Goal: Information Seeking & Learning: Learn about a topic

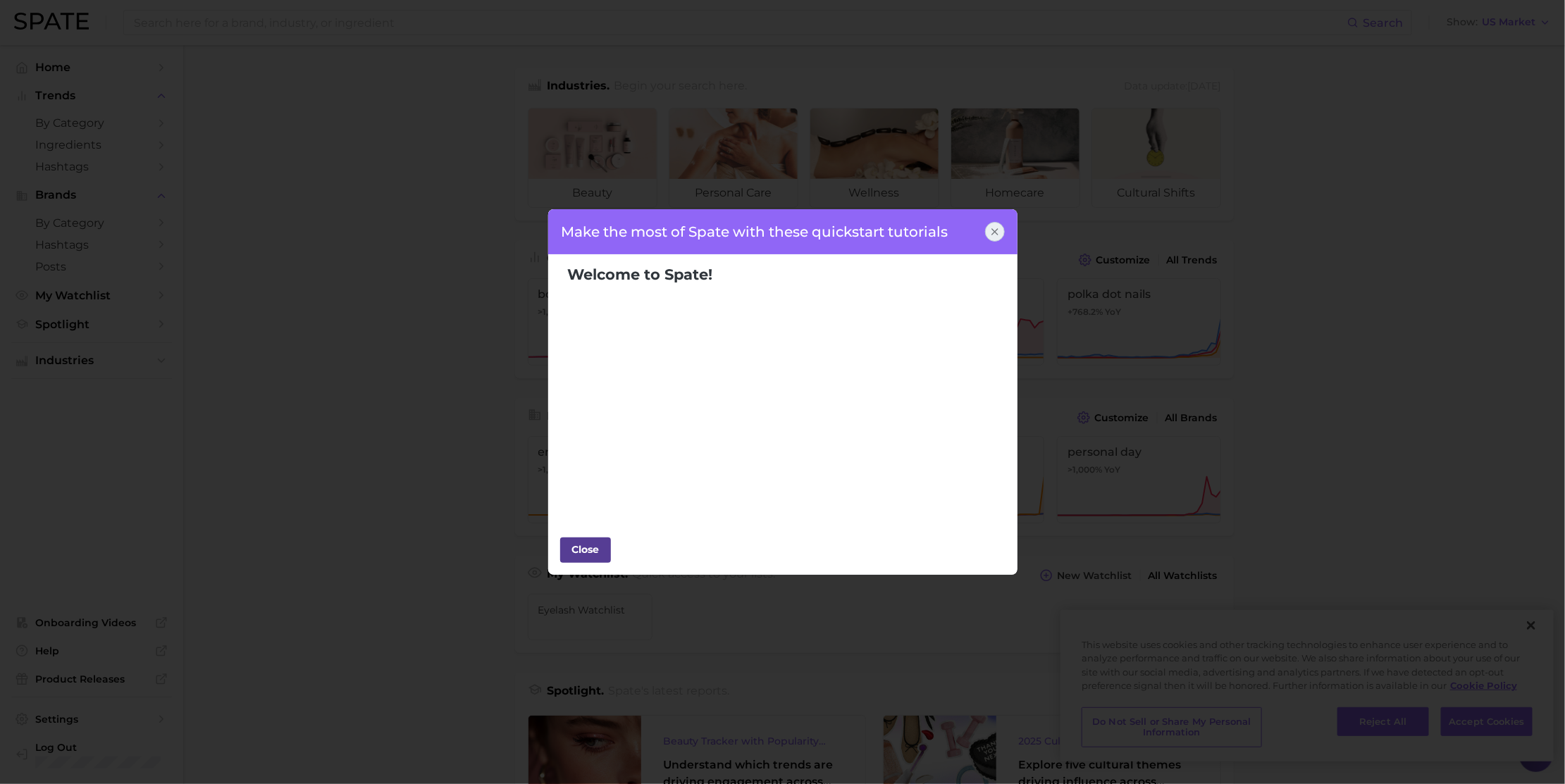
click at [589, 546] on div "Close" at bounding box center [585, 550] width 42 height 22
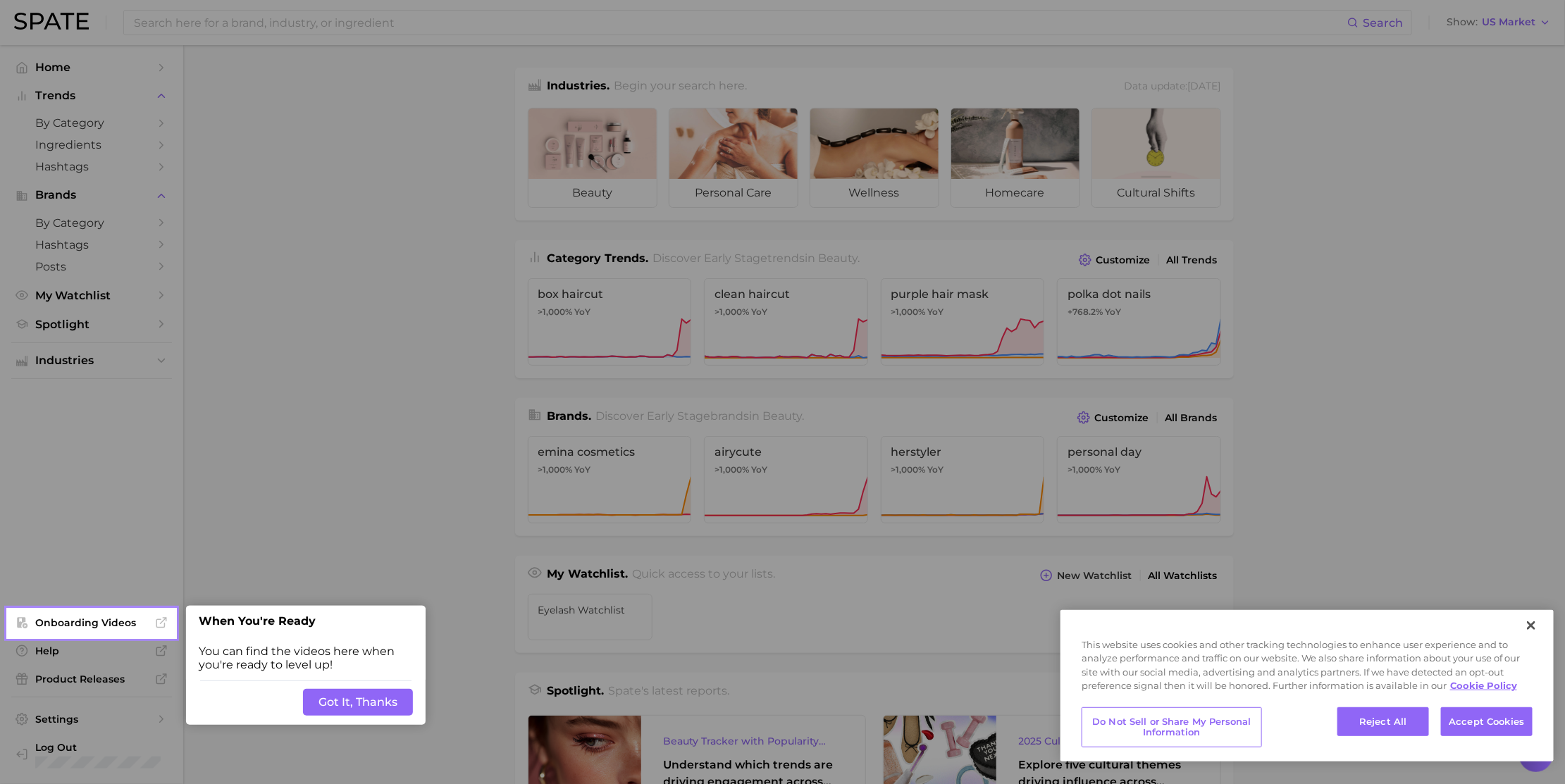
click at [365, 703] on button "Got It, Thanks" at bounding box center [357, 702] width 110 height 27
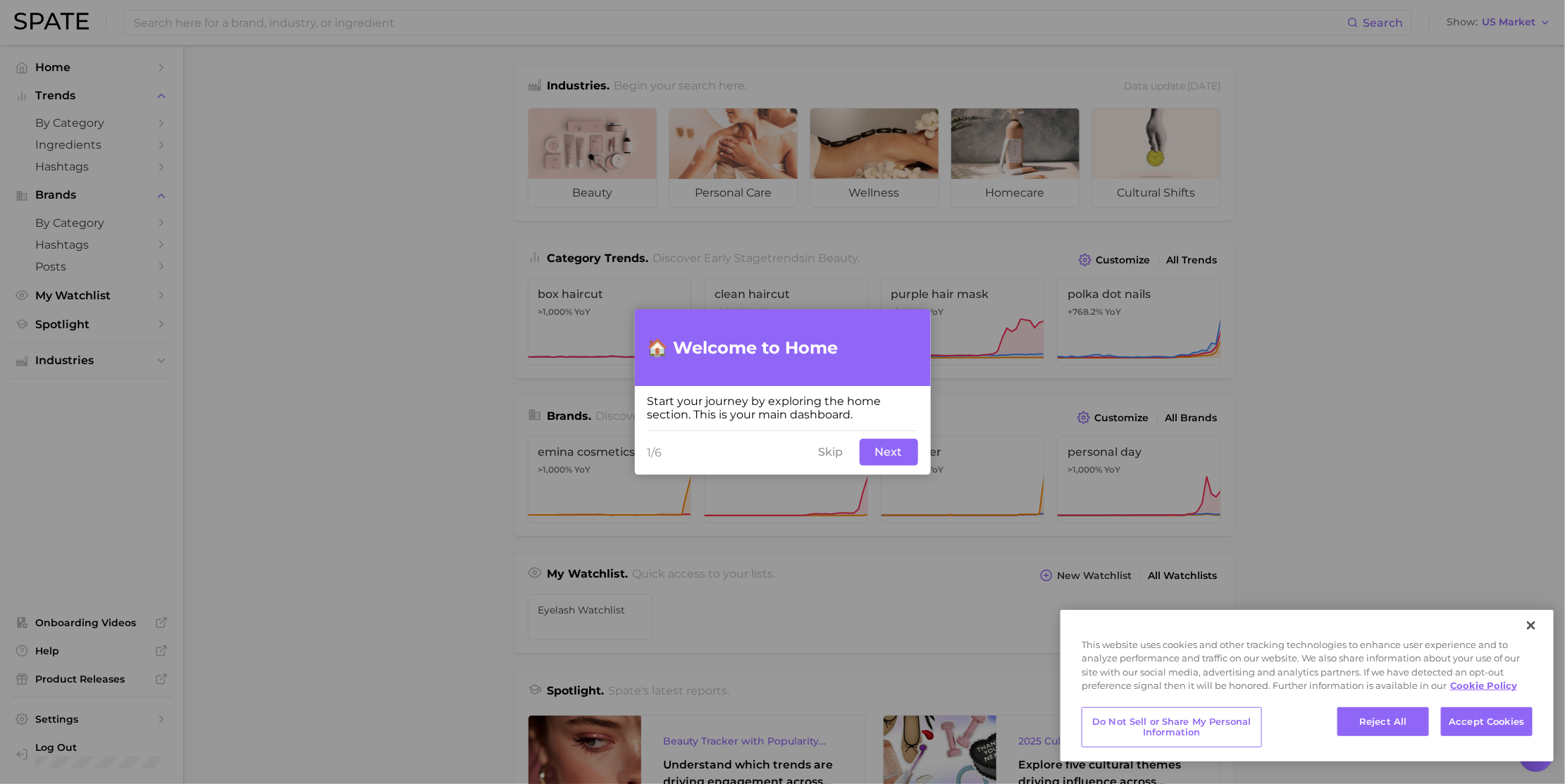
click at [833, 450] on button "Skip" at bounding box center [831, 452] width 41 height 27
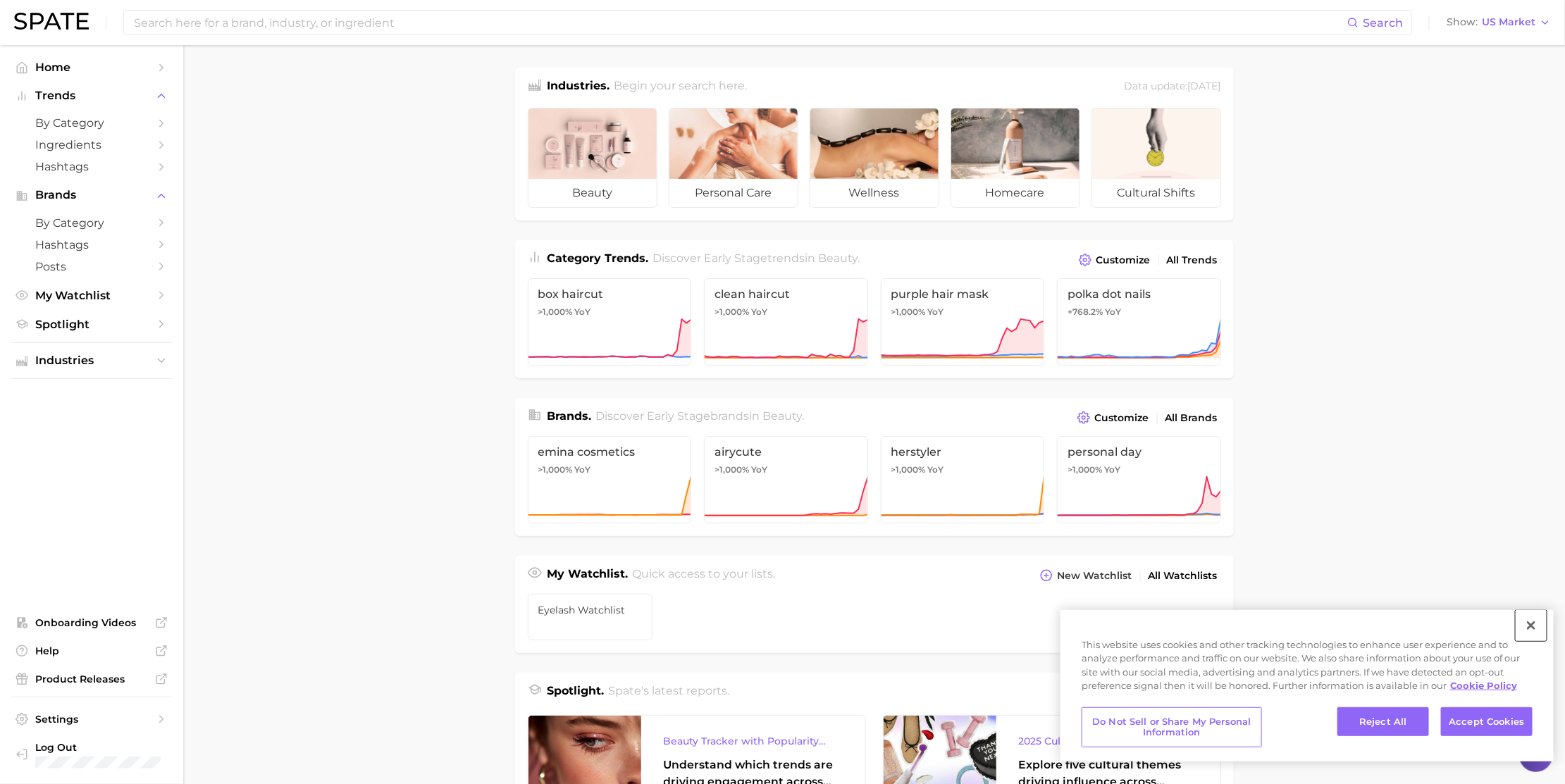
click at [1533, 623] on button "Close" at bounding box center [1530, 625] width 31 height 31
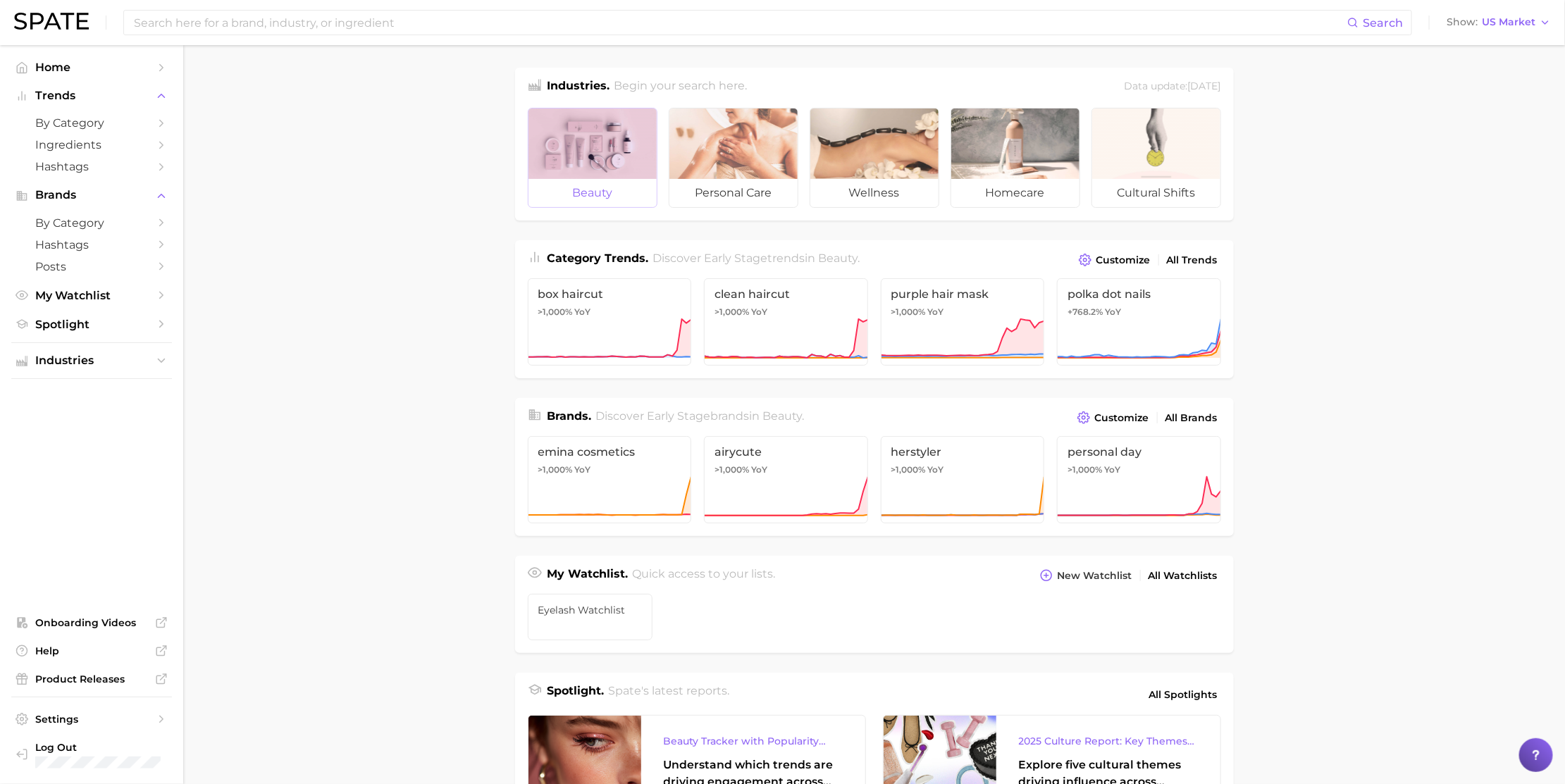
click at [590, 169] on div at bounding box center [592, 144] width 128 height 71
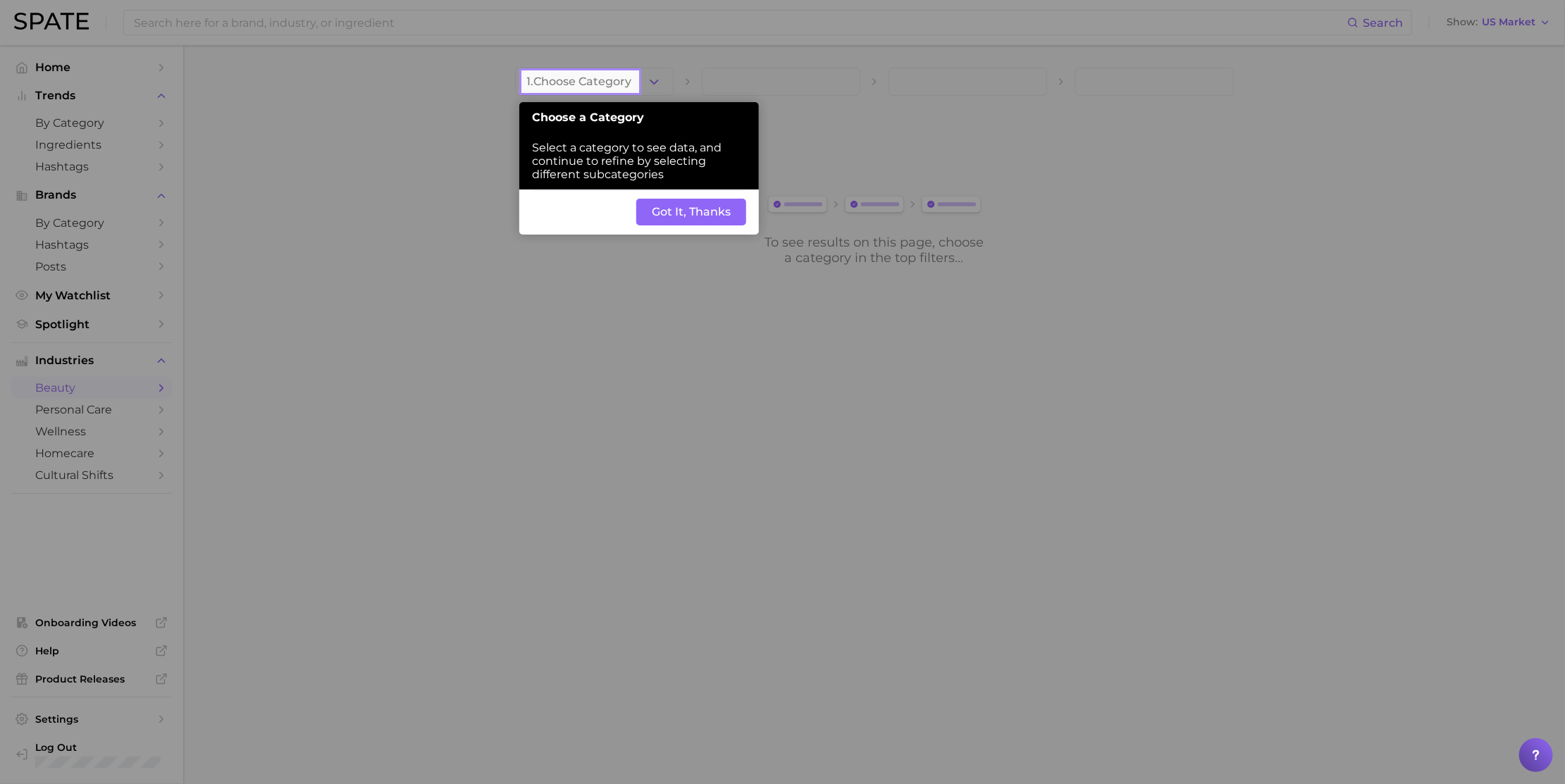
click at [666, 217] on button "Got It, Thanks" at bounding box center [691, 212] width 110 height 27
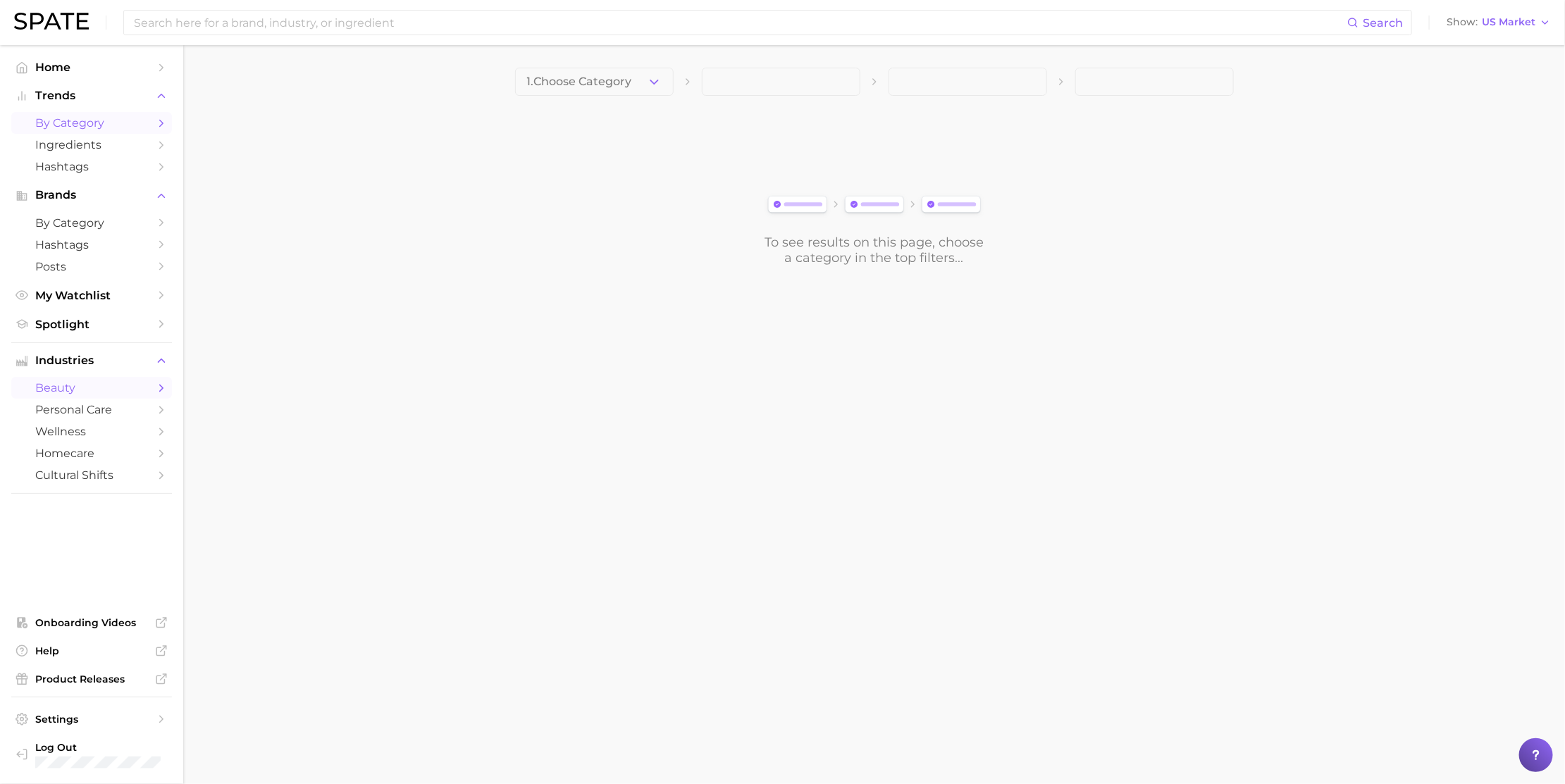
click at [124, 125] on span "by Category" at bounding box center [91, 122] width 113 height 13
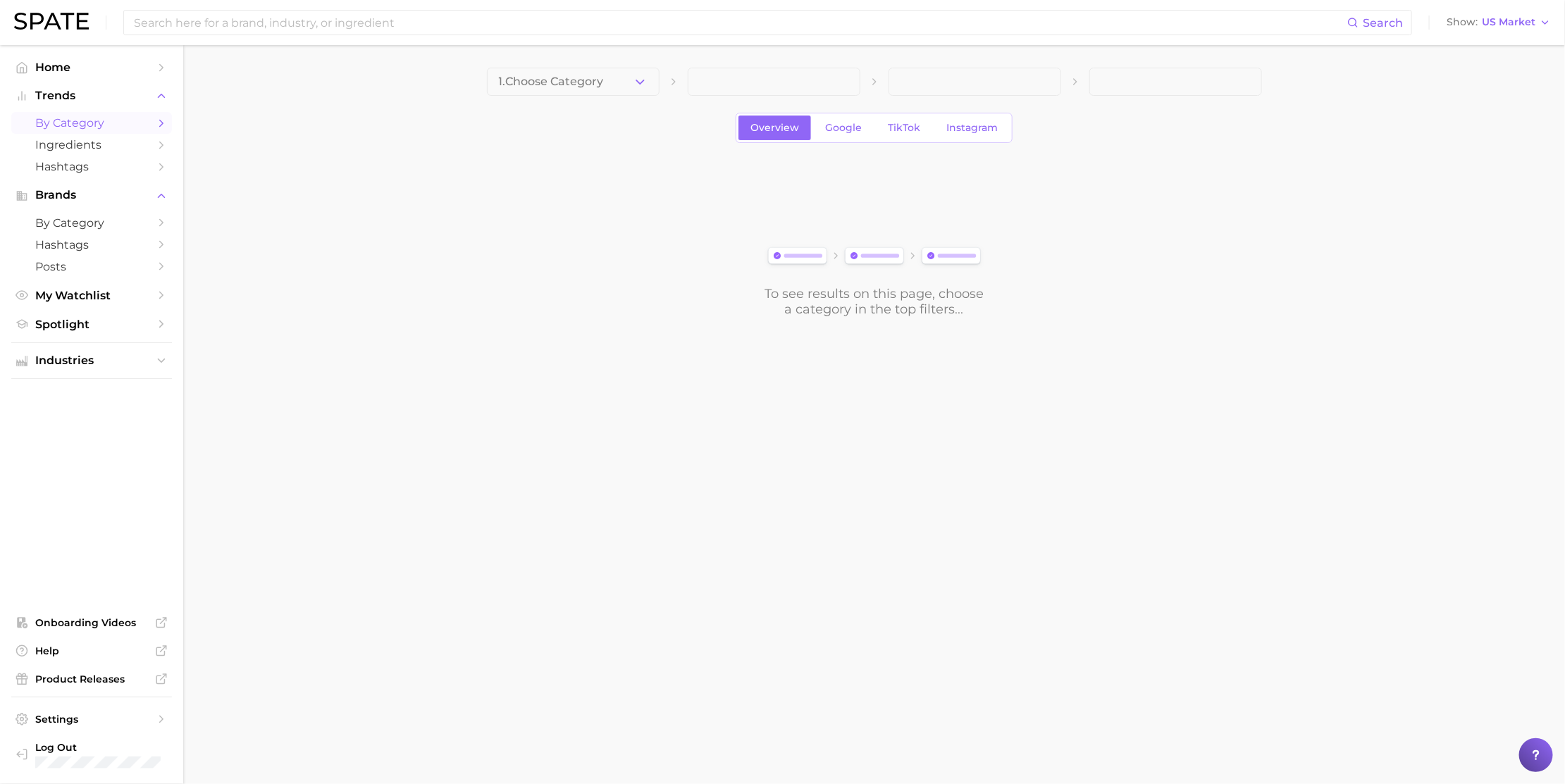
click at [158, 123] on icon "Sidebar" at bounding box center [161, 123] width 13 height 13
click at [91, 150] on span "Ingredients" at bounding box center [91, 144] width 113 height 13
click at [116, 122] on span "by Category" at bounding box center [91, 122] width 113 height 13
click at [569, 89] on button "1. Choose Category" at bounding box center [573, 81] width 173 height 28
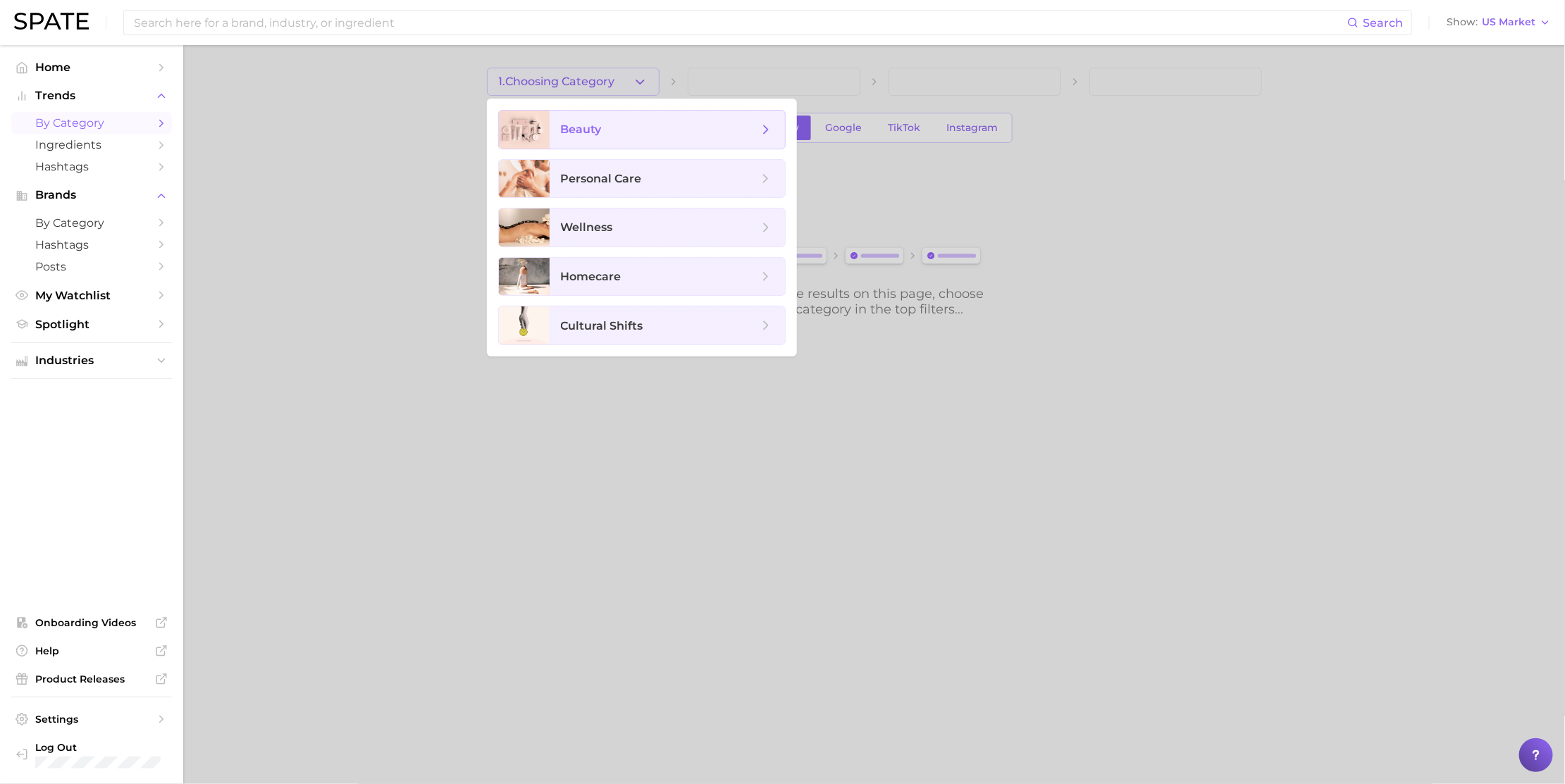
click at [585, 128] on span "beauty" at bounding box center [581, 129] width 41 height 13
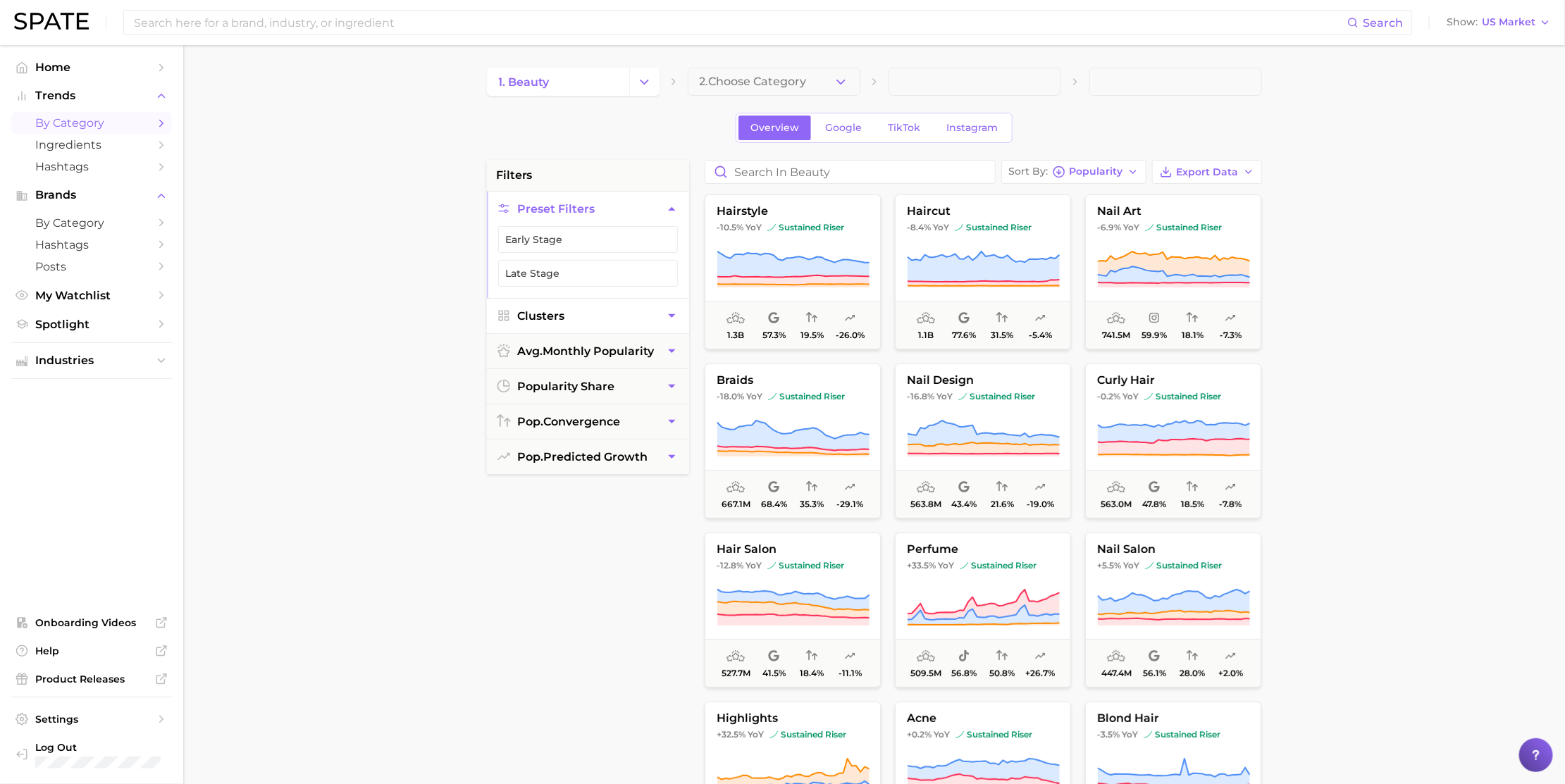
click at [560, 318] on span "Clusters" at bounding box center [541, 316] width 47 height 13
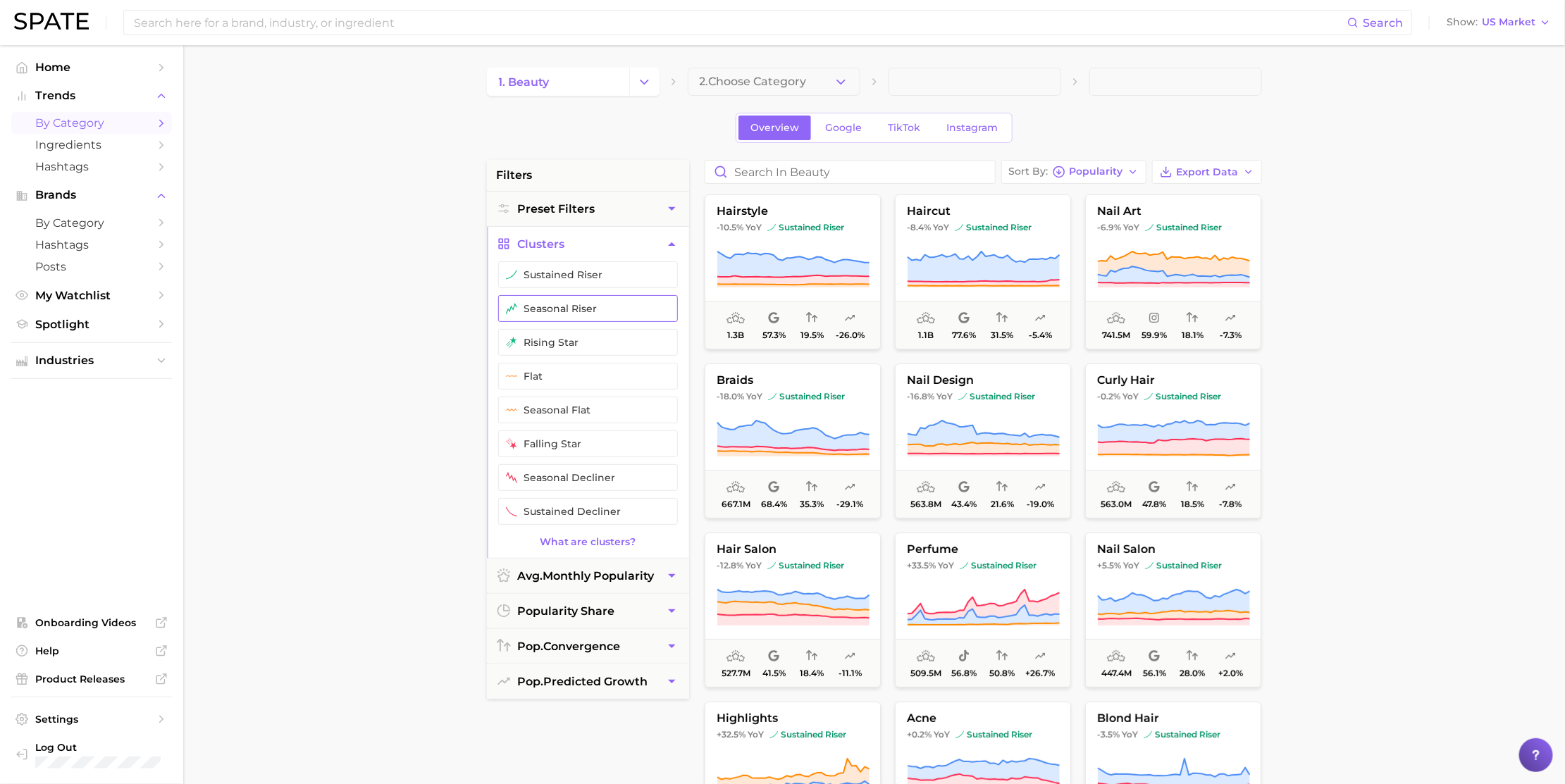
click at [560, 318] on button "seasonal riser" at bounding box center [588, 308] width 180 height 27
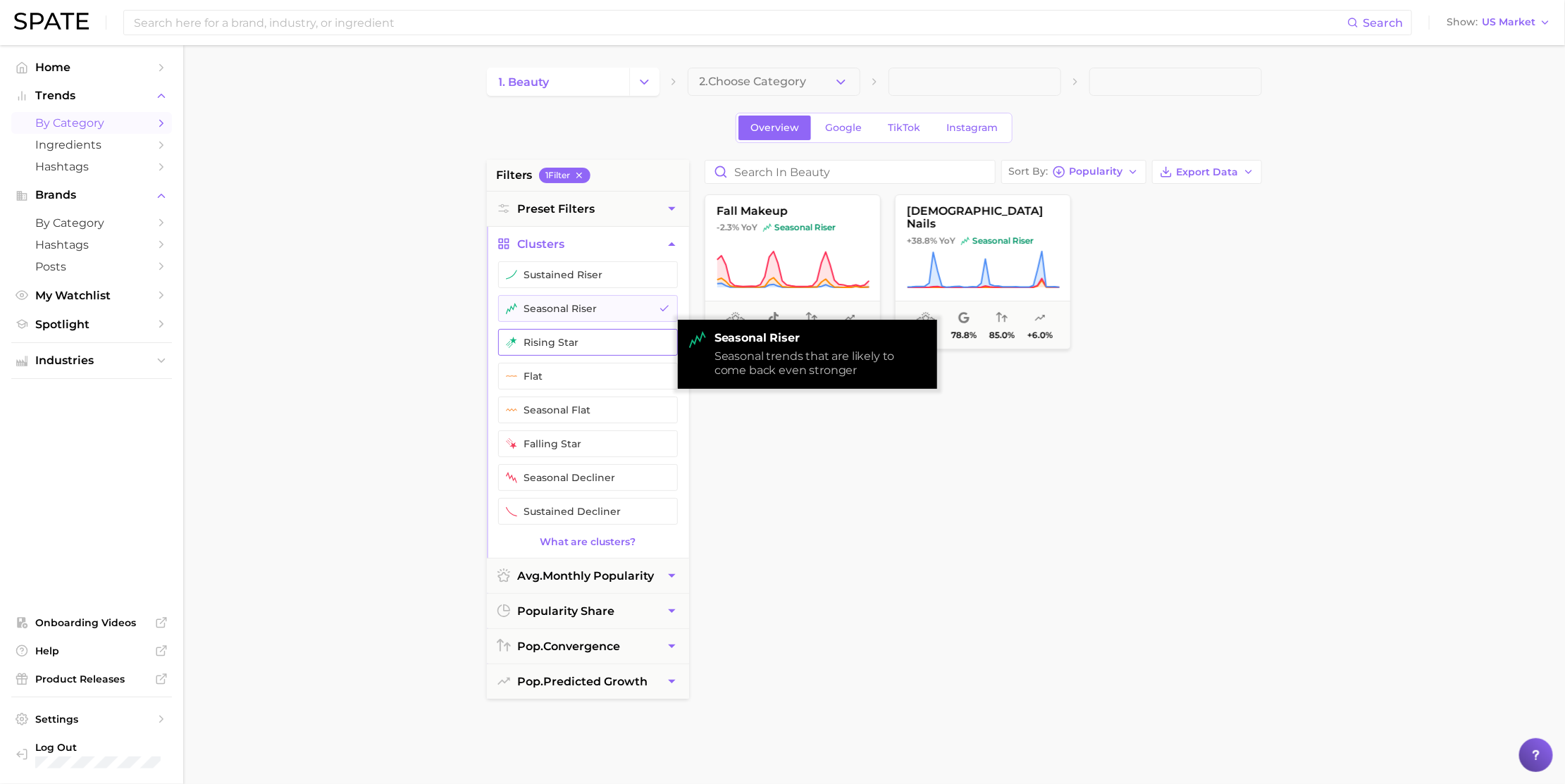
click at [562, 333] on button "rising star" at bounding box center [588, 342] width 180 height 27
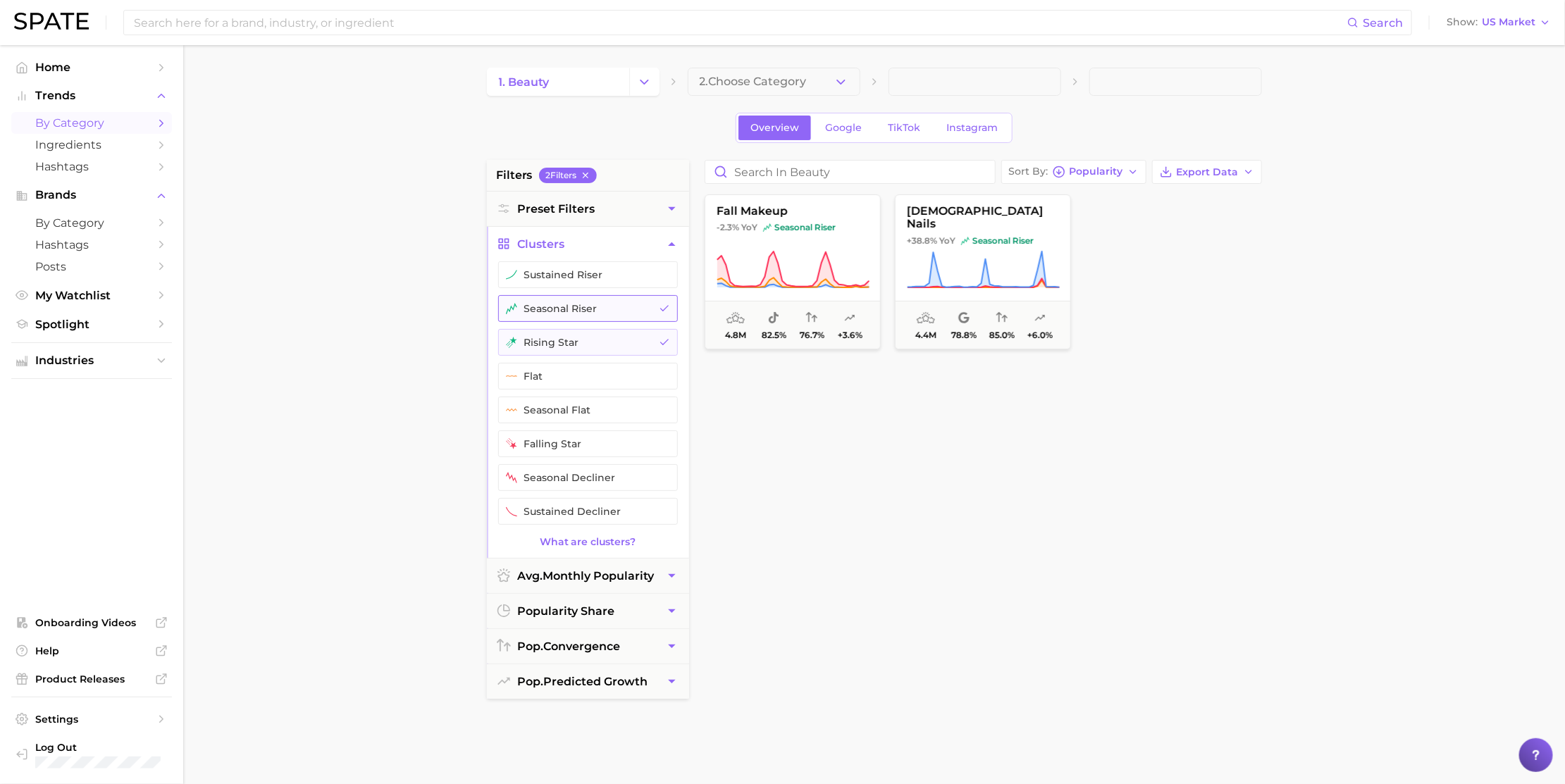
click at [579, 312] on button "seasonal riser" at bounding box center [588, 308] width 180 height 27
click at [596, 345] on button "rising star" at bounding box center [588, 342] width 180 height 27
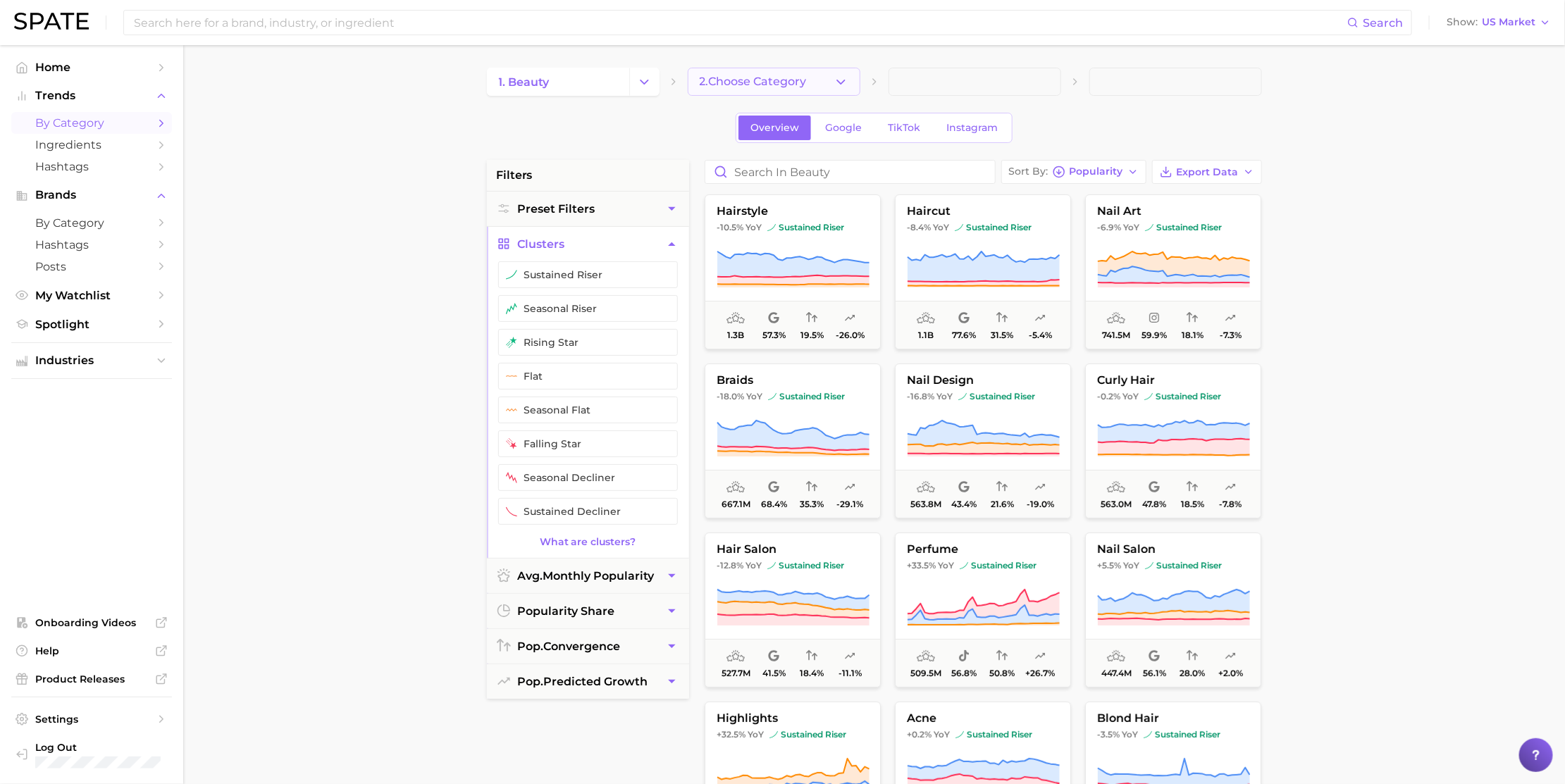
click at [781, 81] on span "2. Choose Category" at bounding box center [753, 81] width 107 height 13
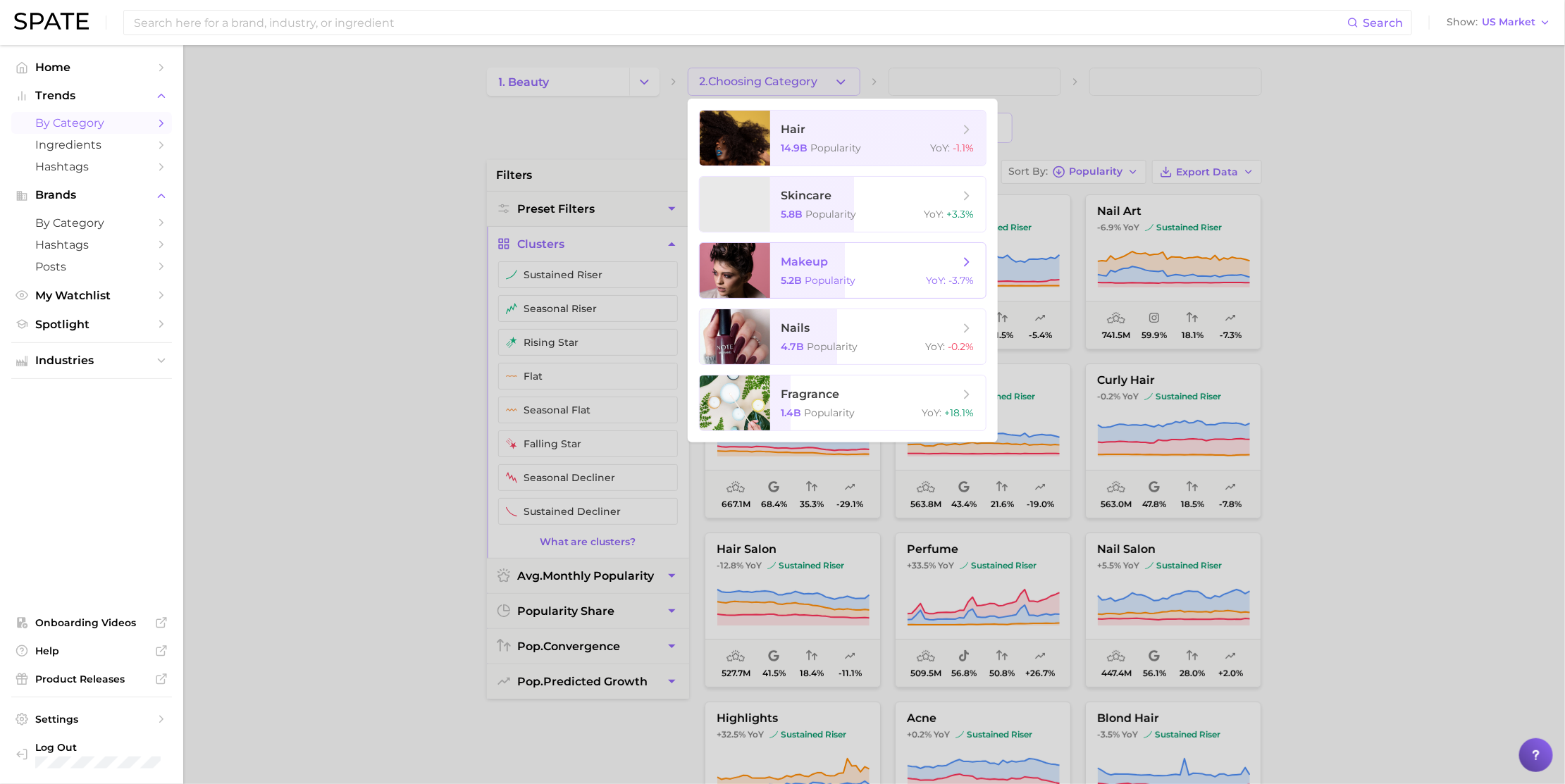
click at [797, 277] on span "5.2b" at bounding box center [792, 280] width 22 height 13
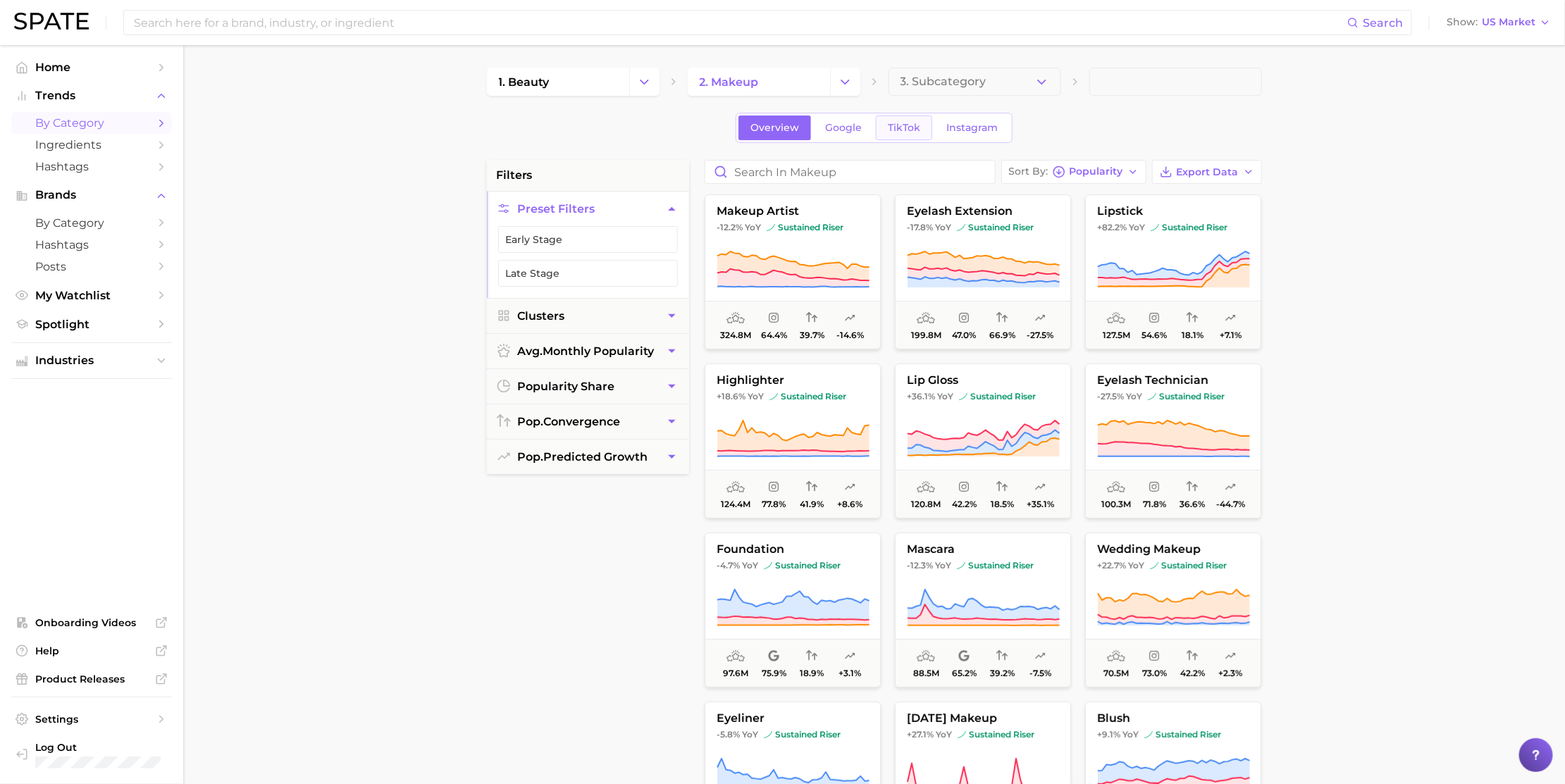
click at [913, 123] on span "TikTok" at bounding box center [904, 128] width 32 height 12
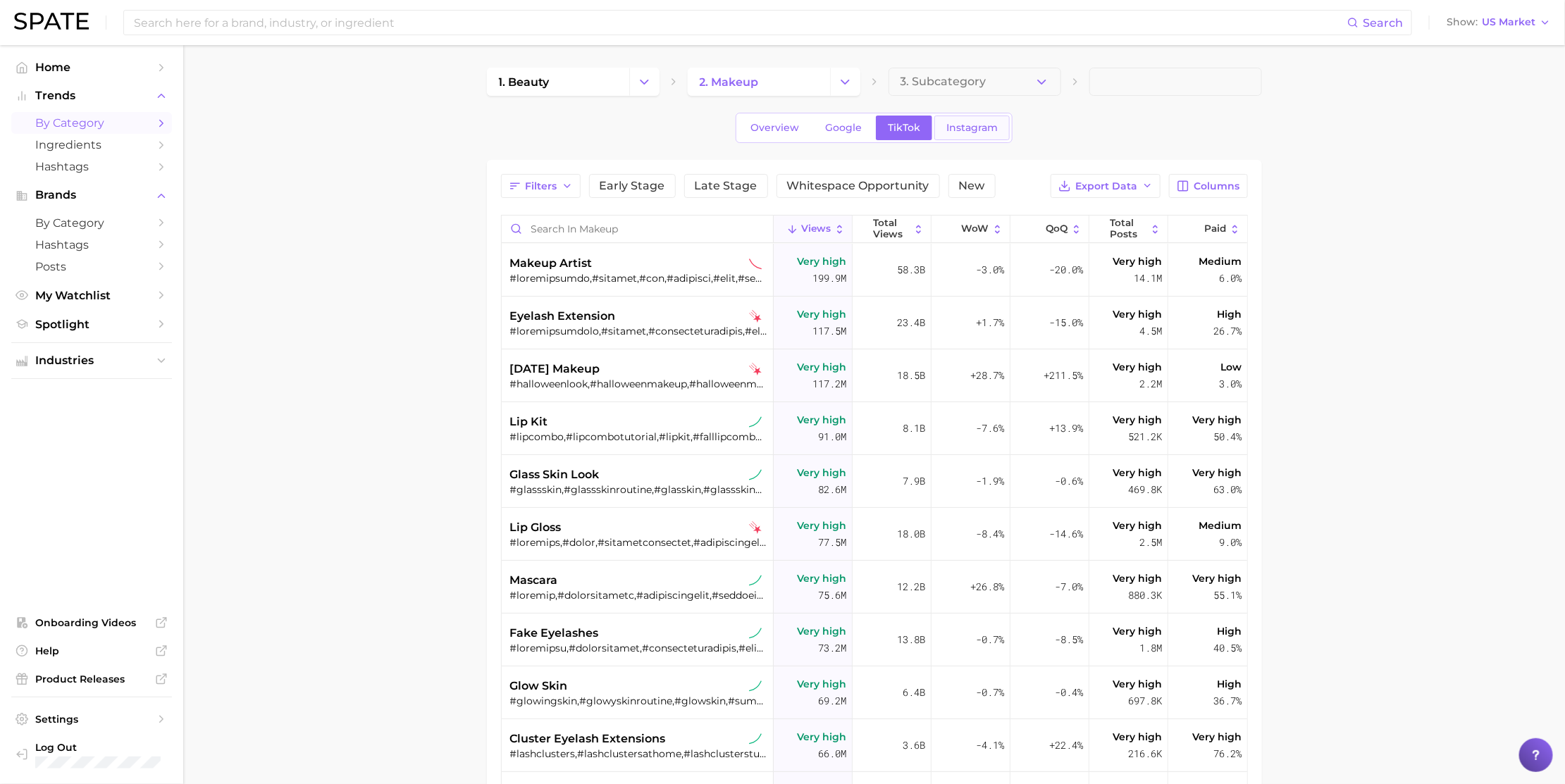
click at [967, 131] on span "Instagram" at bounding box center [972, 128] width 51 height 12
